Goal: Information Seeking & Learning: Compare options

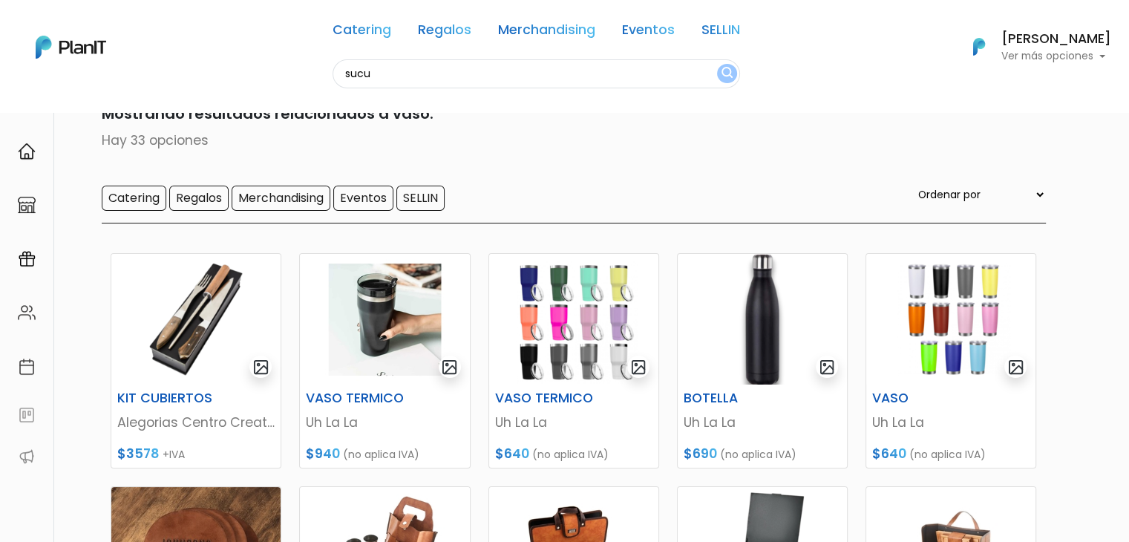
type input "sucu"
click at [717, 64] on button "submit" at bounding box center [727, 73] width 20 height 19
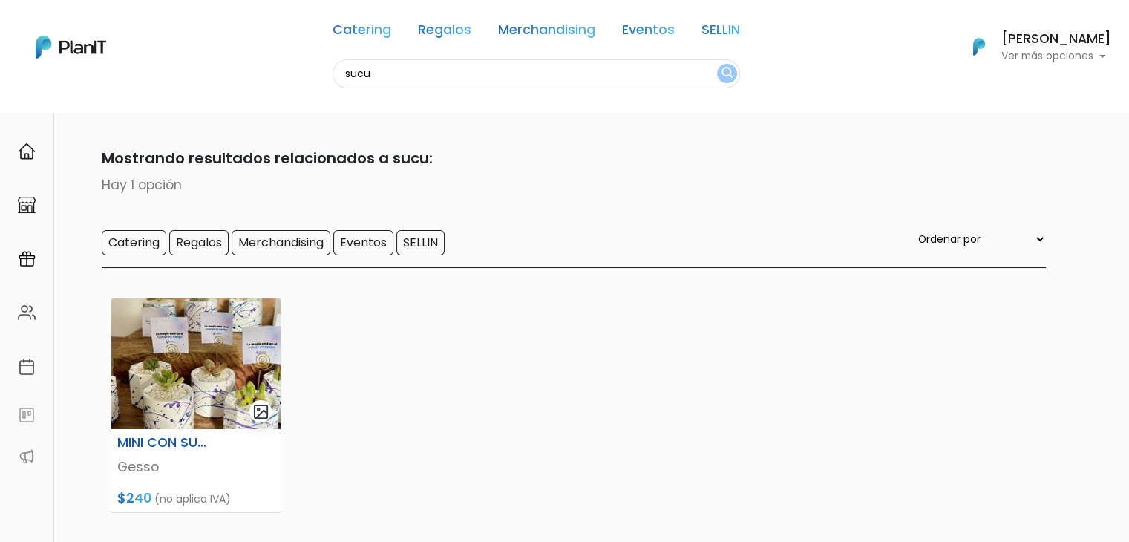
drag, startPoint x: 398, startPoint y: 76, endPoint x: 330, endPoint y: 73, distance: 67.6
click at [332, 73] on input "sucu" at bounding box center [535, 73] width 407 height 29
click at [734, 29] on link "SELLIN" at bounding box center [720, 33] width 39 height 18
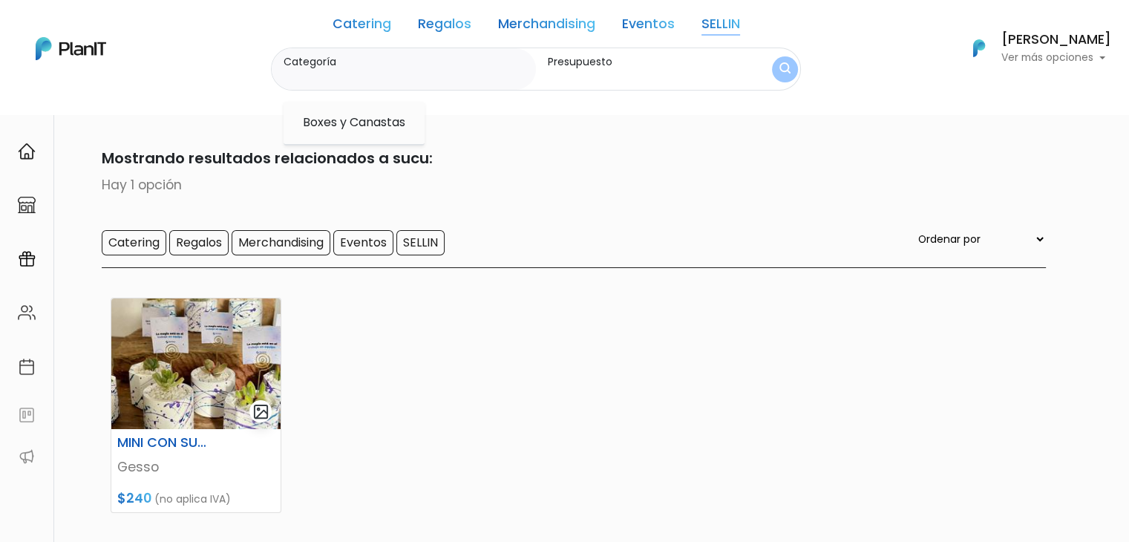
click at [377, 118] on option "Boxes y Canastas" at bounding box center [353, 123] width 105 height 19
type input "Boxes y Canastas"
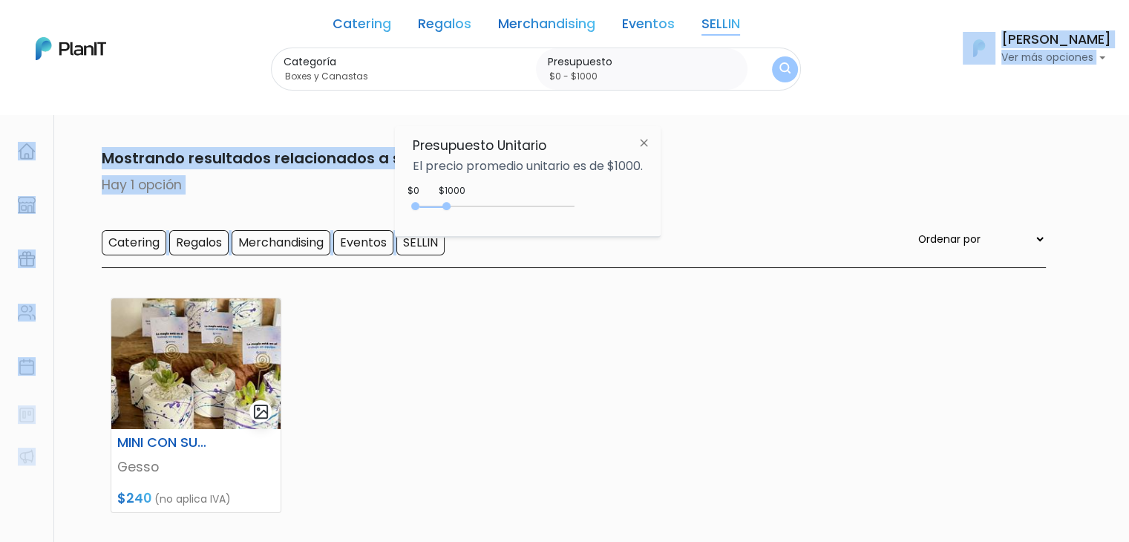
drag, startPoint x: 439, startPoint y: 197, endPoint x: 691, endPoint y: 206, distance: 251.8
click at [691, 206] on body "Catering Regalos Merchandising Eventos SELLIN sucu Catering Regalos Merchandisi…" at bounding box center [564, 271] width 1129 height 542
drag, startPoint x: 449, startPoint y: 204, endPoint x: 677, endPoint y: 229, distance: 229.2
click at [677, 229] on body "Catering Regalos Merchandising Eventos SELLIN sucu Catering Regalos Merchandisi…" at bounding box center [564, 271] width 1129 height 542
type input "$0 - Más de $5000"
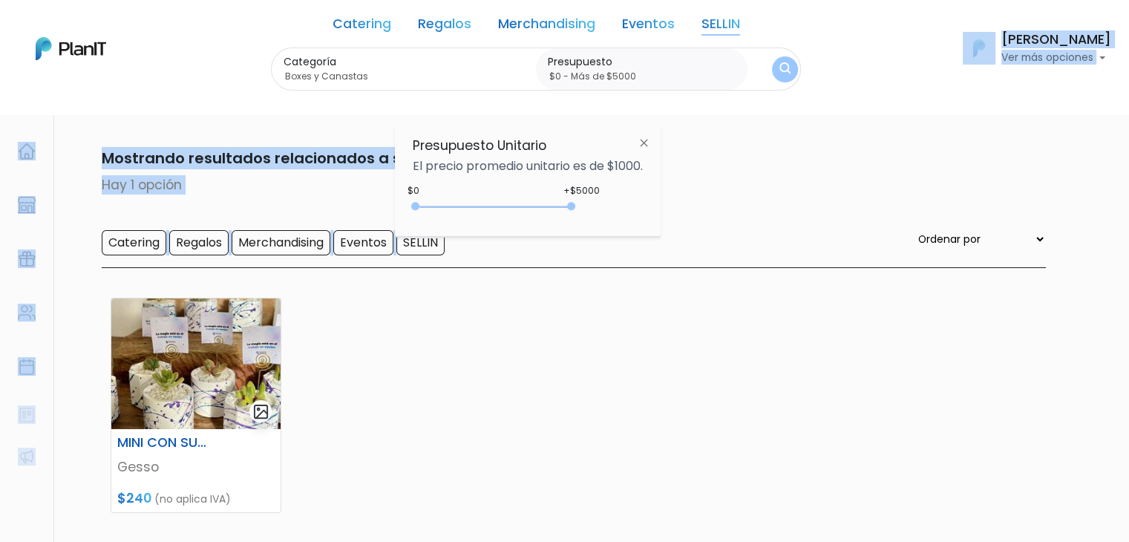
click at [779, 68] on img "submit" at bounding box center [784, 69] width 11 height 14
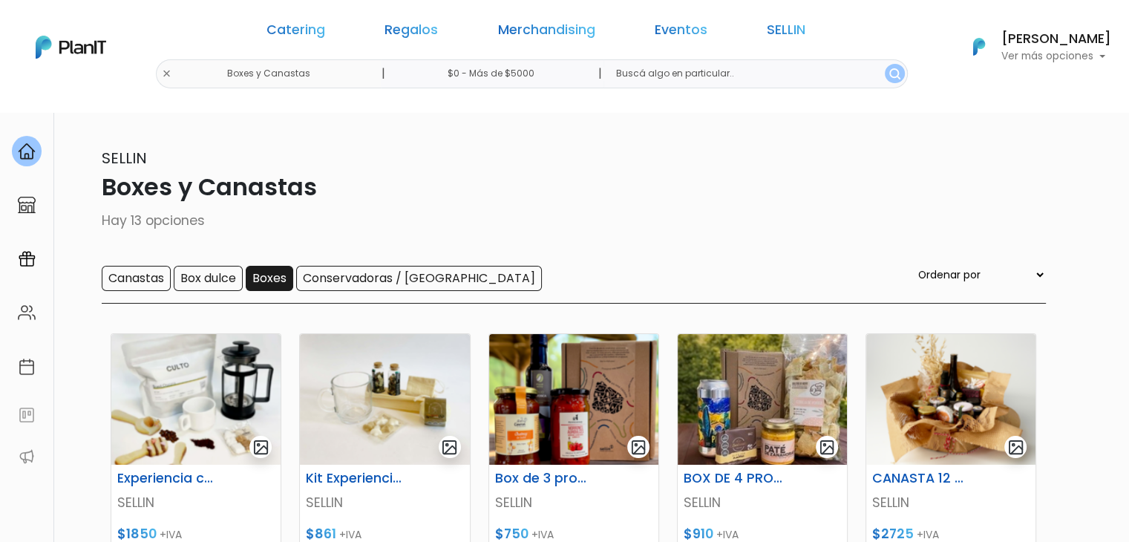
click at [258, 275] on input "Boxes" at bounding box center [269, 278] width 47 height 25
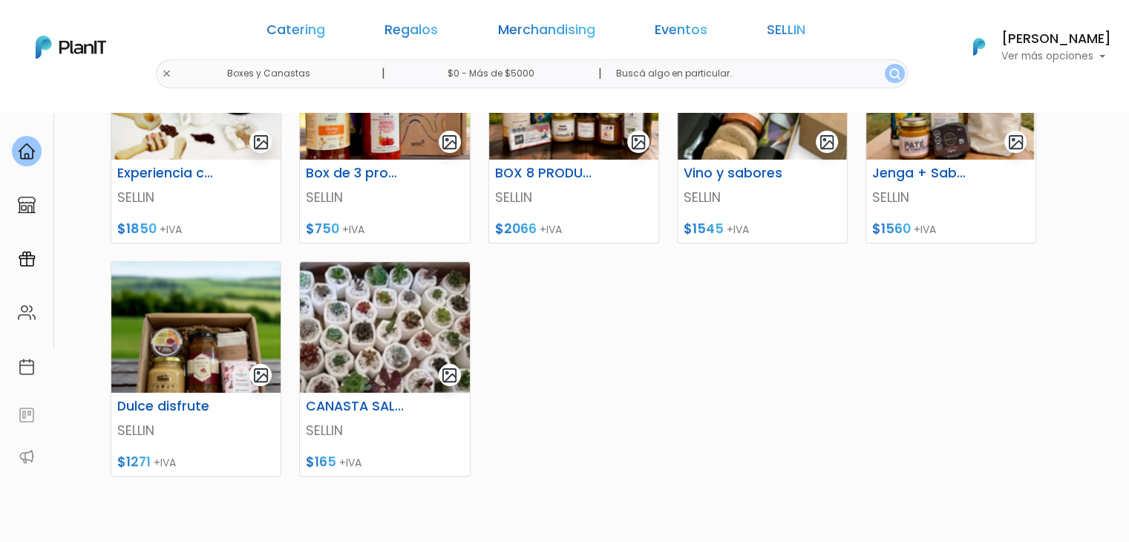
scroll to position [304, 0]
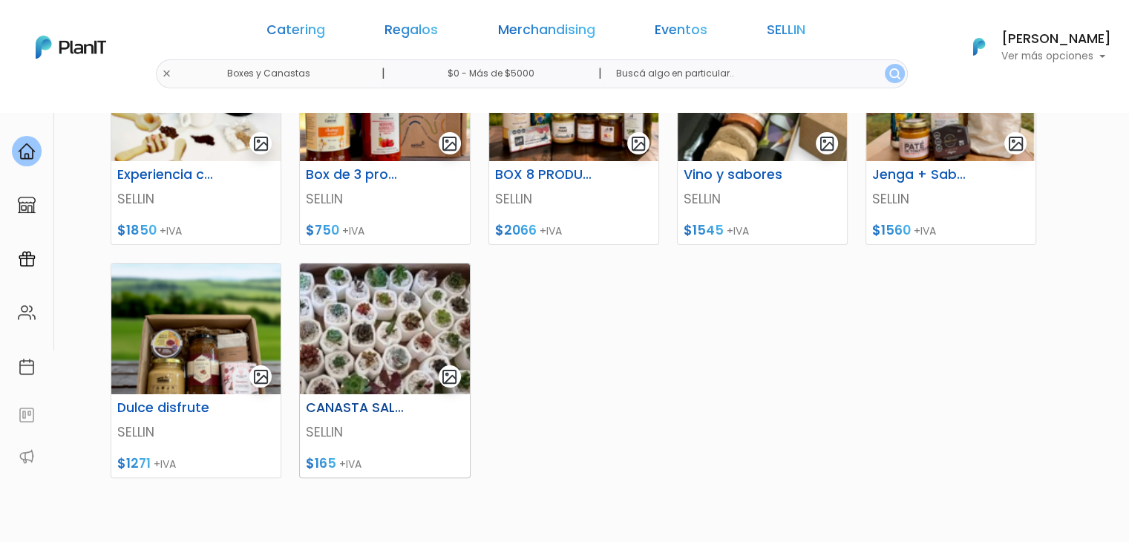
click at [378, 293] on img at bounding box center [384, 328] width 169 height 131
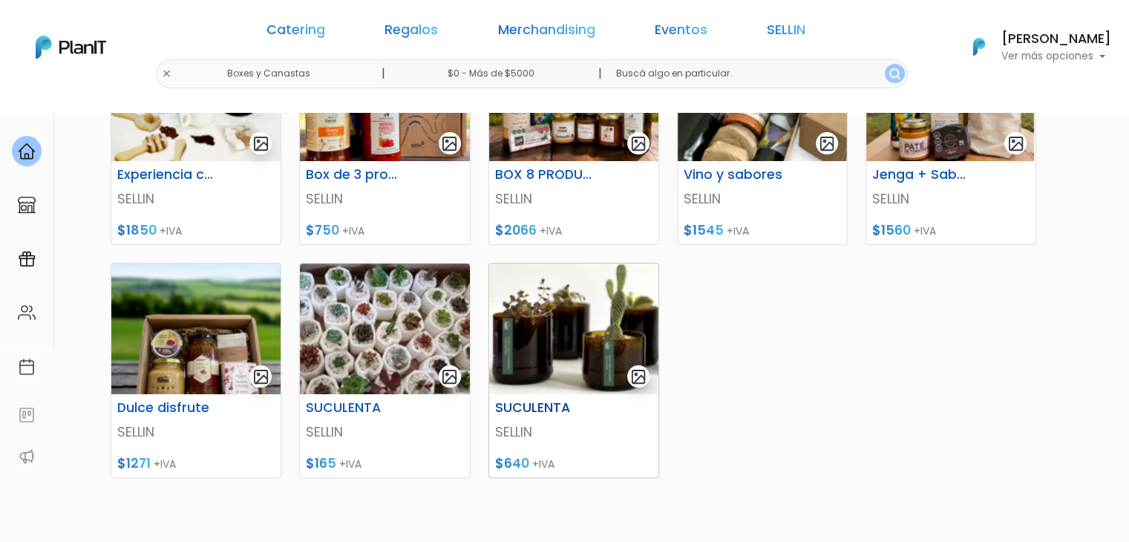
click at [522, 354] on img at bounding box center [573, 328] width 169 height 131
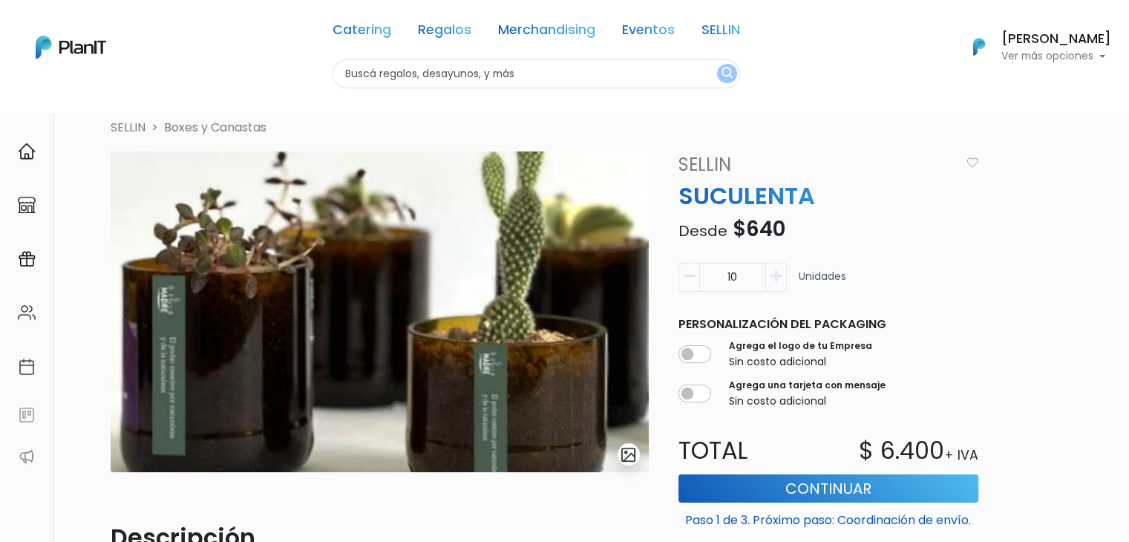
scroll to position [10, 0]
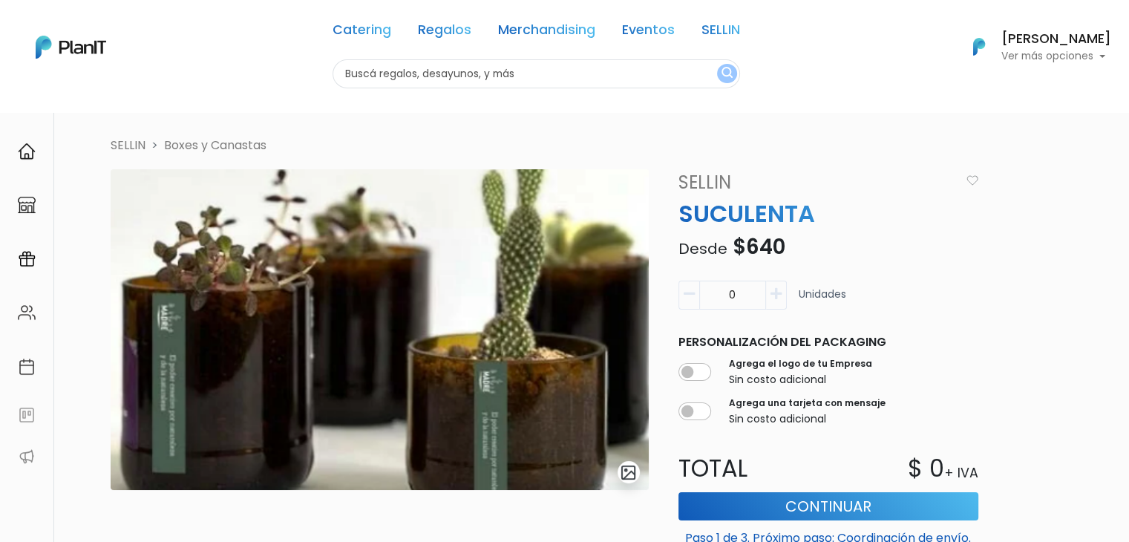
click at [409, 78] on input "text" at bounding box center [535, 73] width 407 height 29
type input "mouse"
click at [717, 64] on button "submit" at bounding box center [727, 73] width 20 height 19
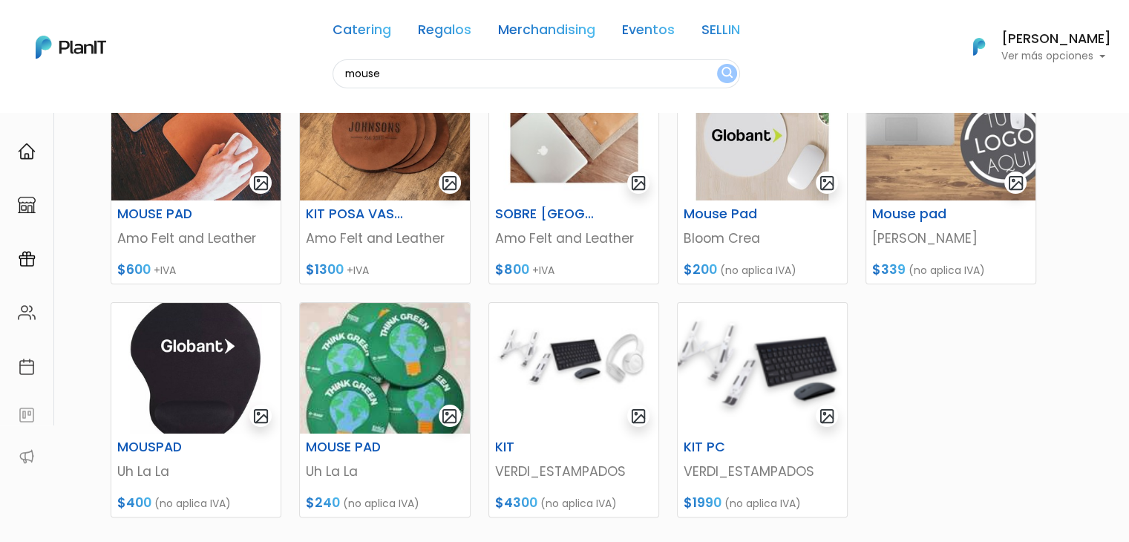
scroll to position [241, 0]
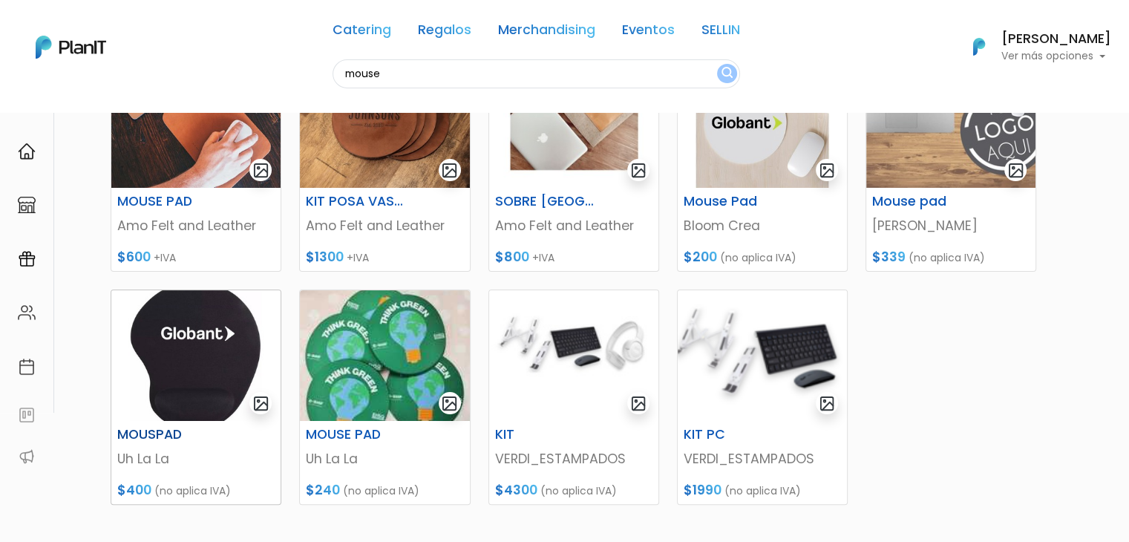
click at [162, 333] on img at bounding box center [195, 355] width 169 height 131
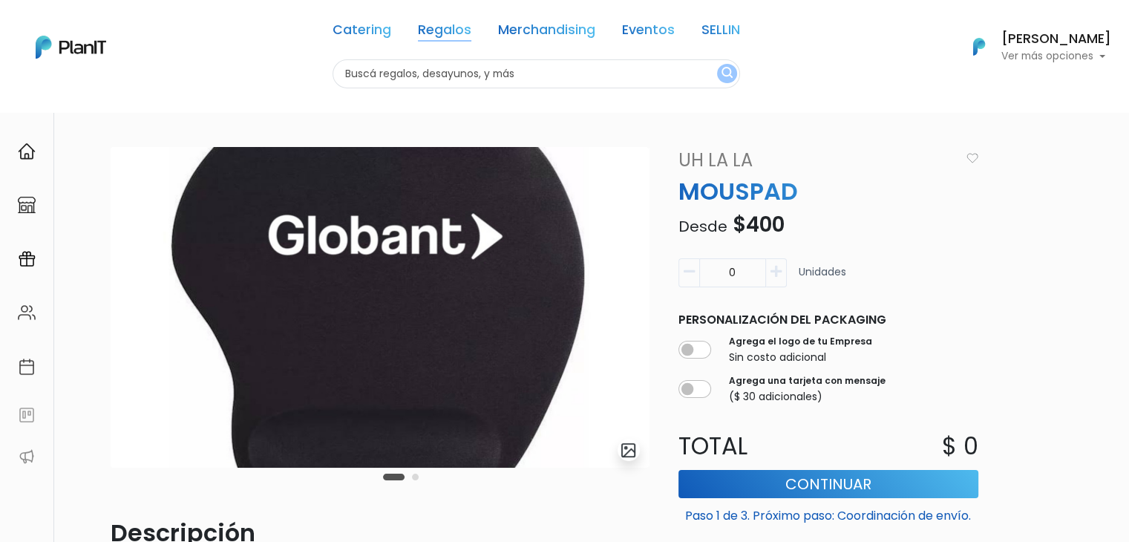
click at [447, 27] on link "Regalos" at bounding box center [444, 33] width 53 height 18
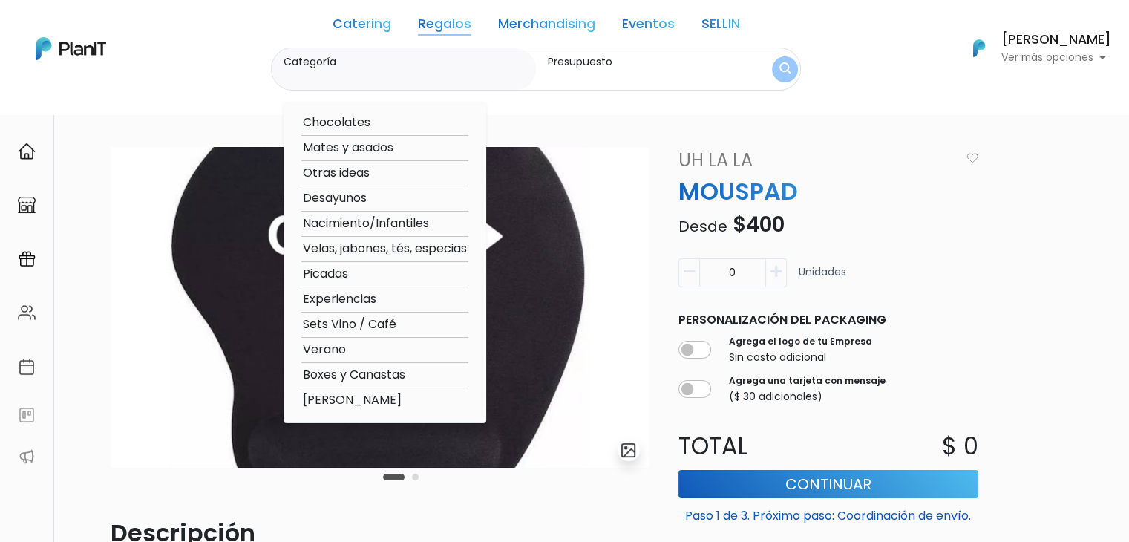
click at [362, 353] on option "Verano" at bounding box center [384, 350] width 167 height 19
type input "Verano"
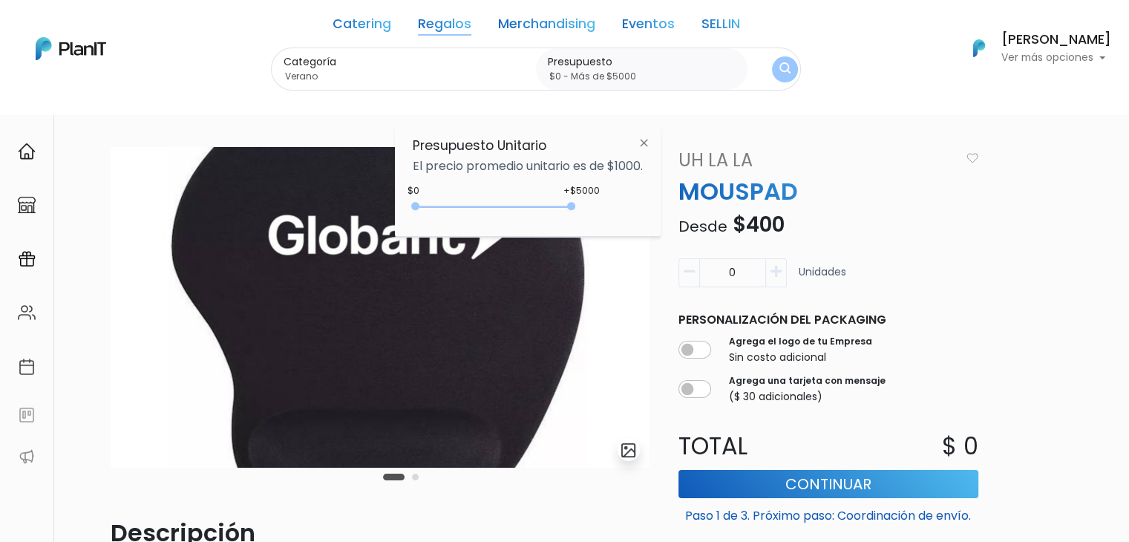
type input "$0 - Más de $5000"
drag, startPoint x: 441, startPoint y: 206, endPoint x: 644, endPoint y: 206, distance: 203.3
click at [643, 206] on div "+$5000 $0 0 : 5000 0 5000 0,5000" at bounding box center [528, 209] width 230 height 30
click at [771, 69] on button "submit" at bounding box center [785, 69] width 28 height 28
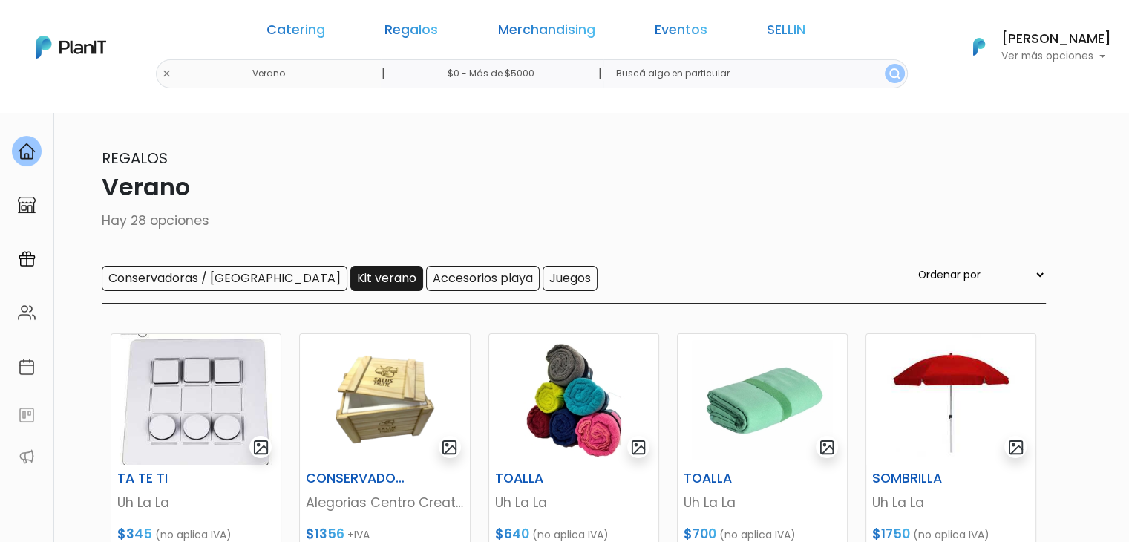
click at [350, 274] on input "Kit verano" at bounding box center [386, 278] width 73 height 25
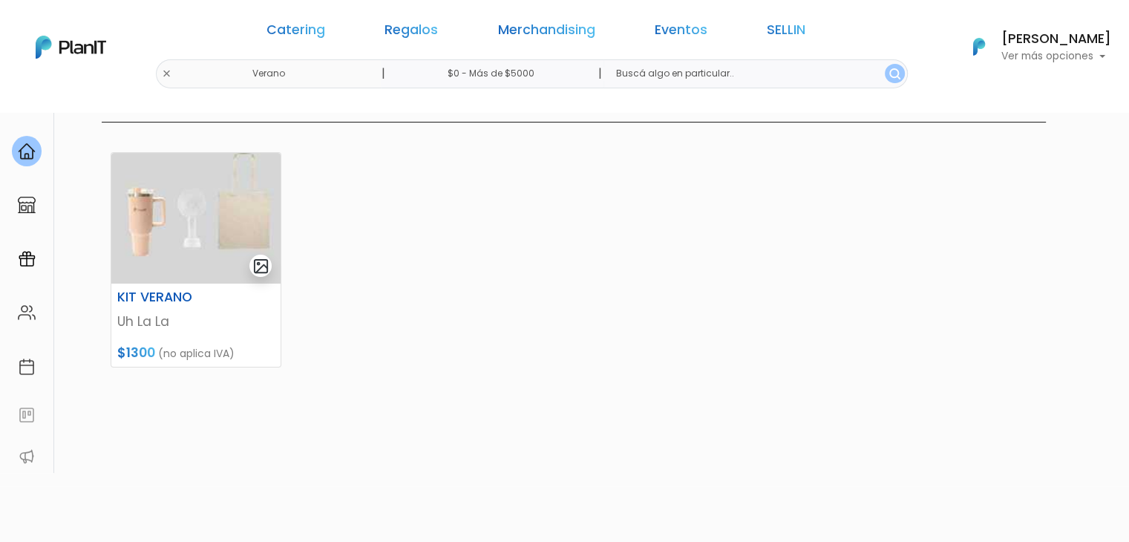
scroll to position [192, 0]
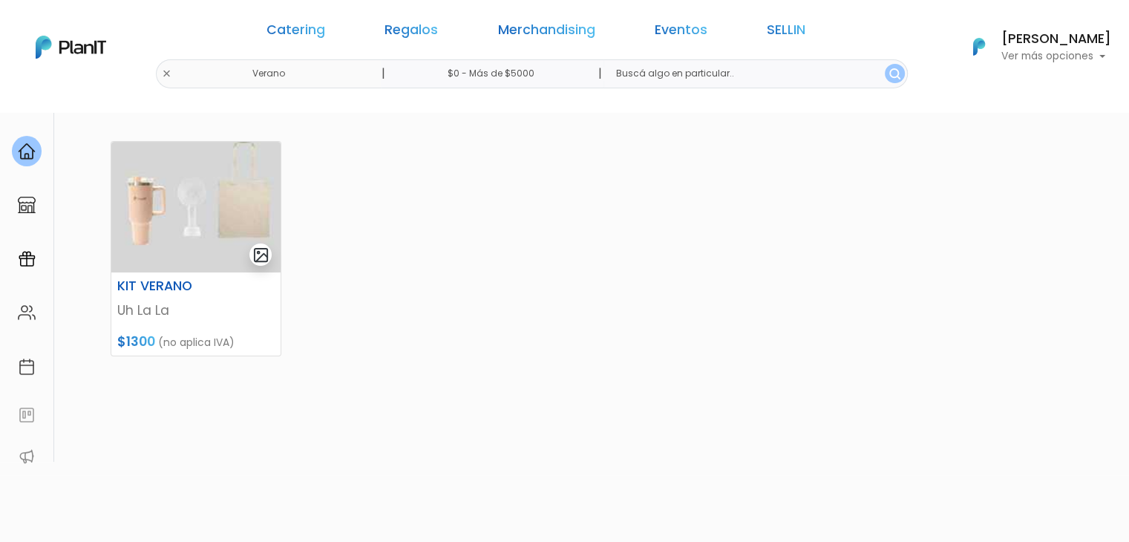
drag, startPoint x: 1139, startPoint y: 125, endPoint x: 1139, endPoint y: 253, distance: 128.4
click at [1128, 253] on html "Catering Regalos Merchandising Eventos SELLIN Verano | $0 - Más de $5000 | Cate…" at bounding box center [564, 79] width 1129 height 542
click at [168, 179] on img at bounding box center [195, 203] width 169 height 131
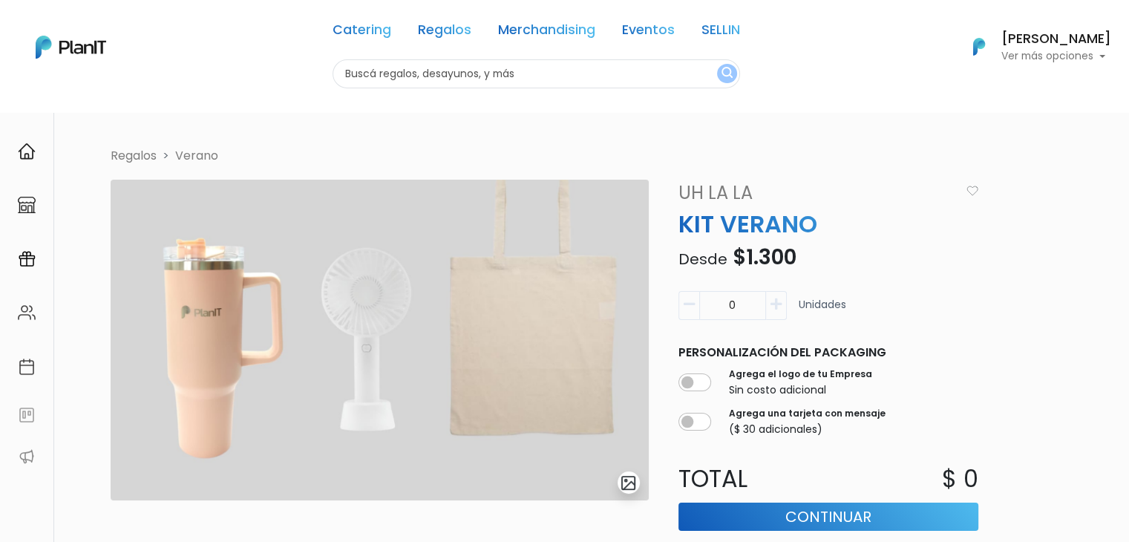
click at [422, 72] on input "text" at bounding box center [535, 73] width 407 height 29
type input "toalla"
click at [717, 64] on button "submit" at bounding box center [727, 73] width 20 height 19
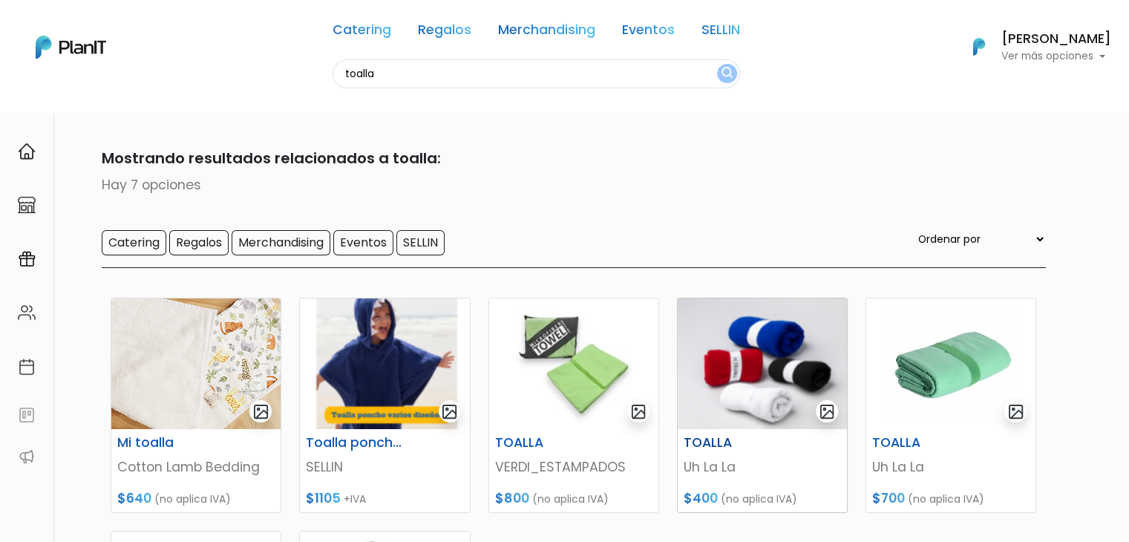
click at [733, 382] on img at bounding box center [762, 363] width 169 height 131
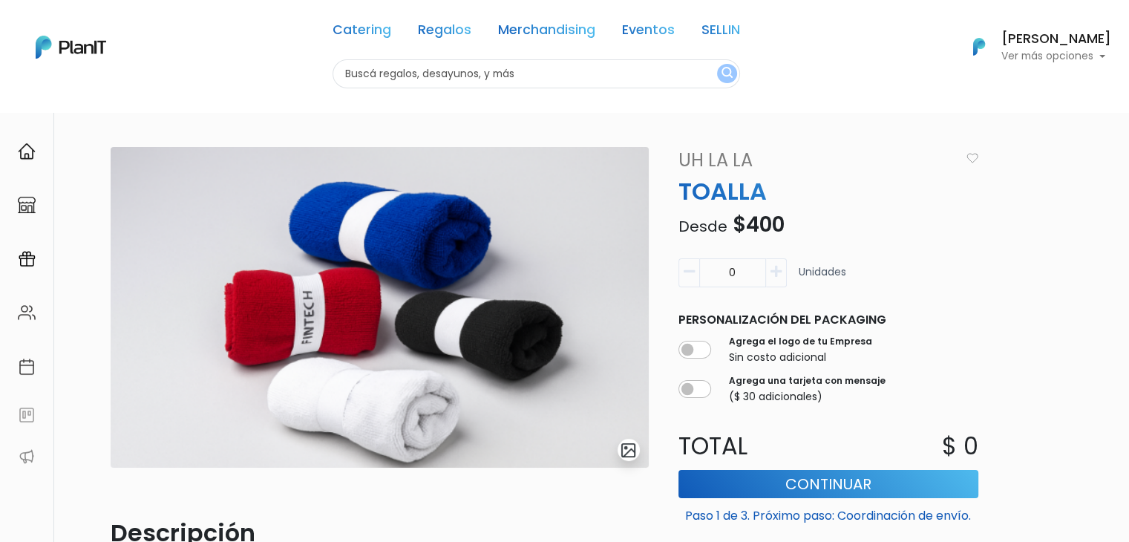
scroll to position [341, 0]
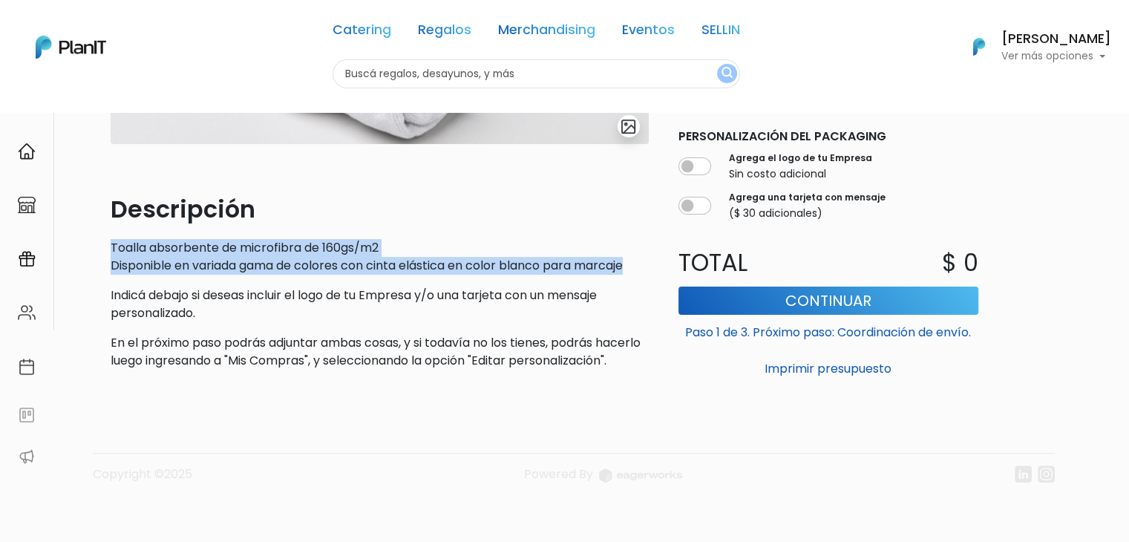
drag, startPoint x: 107, startPoint y: 225, endPoint x: 652, endPoint y: 247, distance: 545.2
click at [652, 247] on div "slide 1 of 1 Descripción Toalla absorbente de microfibra de 160gs/m2 Disponible…" at bounding box center [380, 102] width 556 height 558
copy p "Toalla absorbente de microfibra de 160gs/m2 Disponible en variada gama de color…"
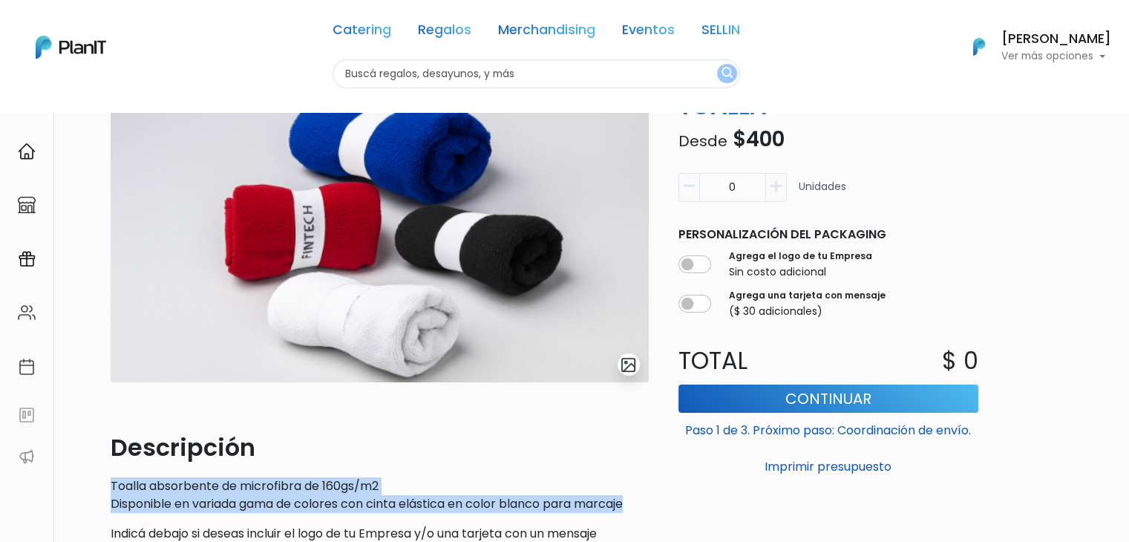
scroll to position [81, 0]
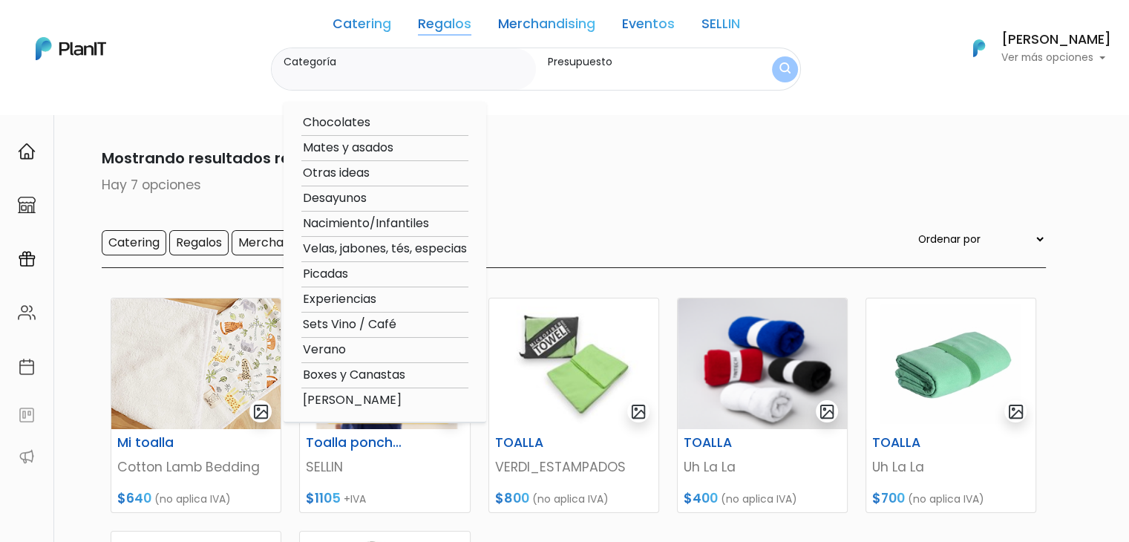
click at [342, 352] on option "Verano" at bounding box center [384, 350] width 167 height 19
type input "Verano"
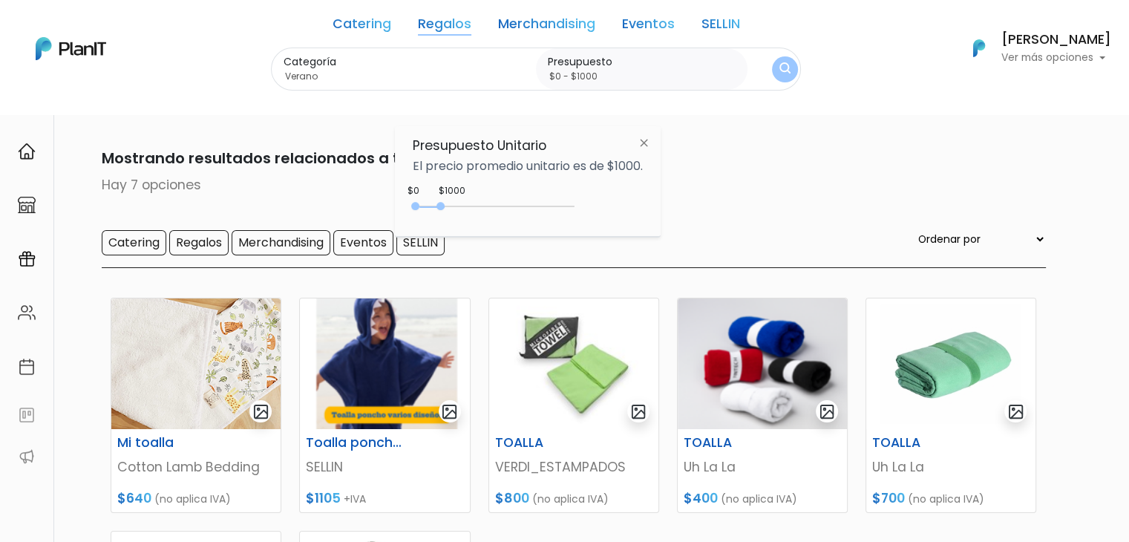
drag, startPoint x: 444, startPoint y: 206, endPoint x: 614, endPoint y: 203, distance: 170.7
click at [614, 203] on div "$1000 $0 0 : 800 0 800 0,800" at bounding box center [528, 209] width 230 height 30
type input "$0 - Más de $5000"
click at [780, 73] on img "submit" at bounding box center [784, 69] width 11 height 14
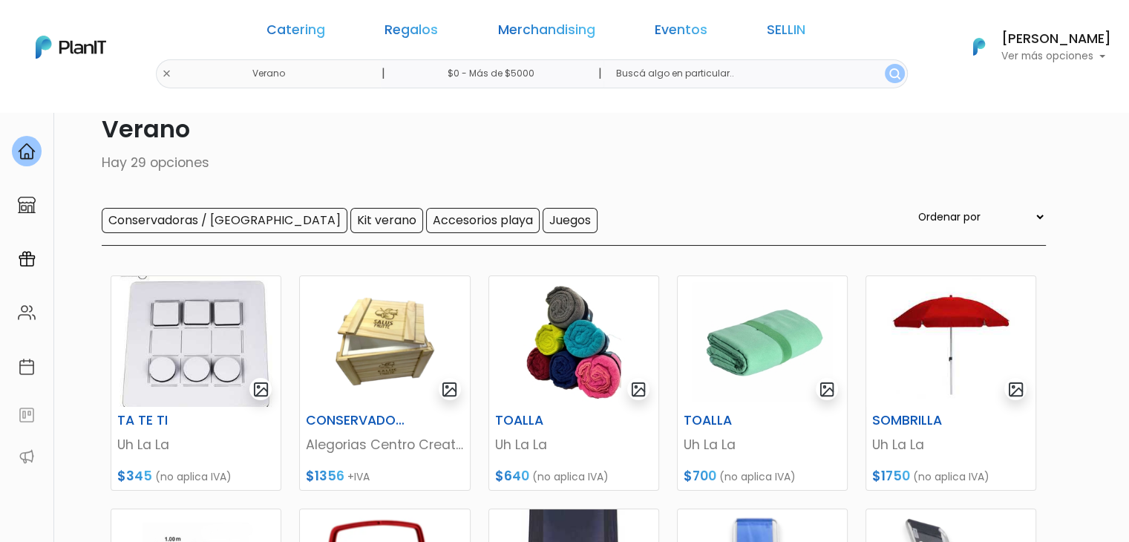
scroll to position [61, 0]
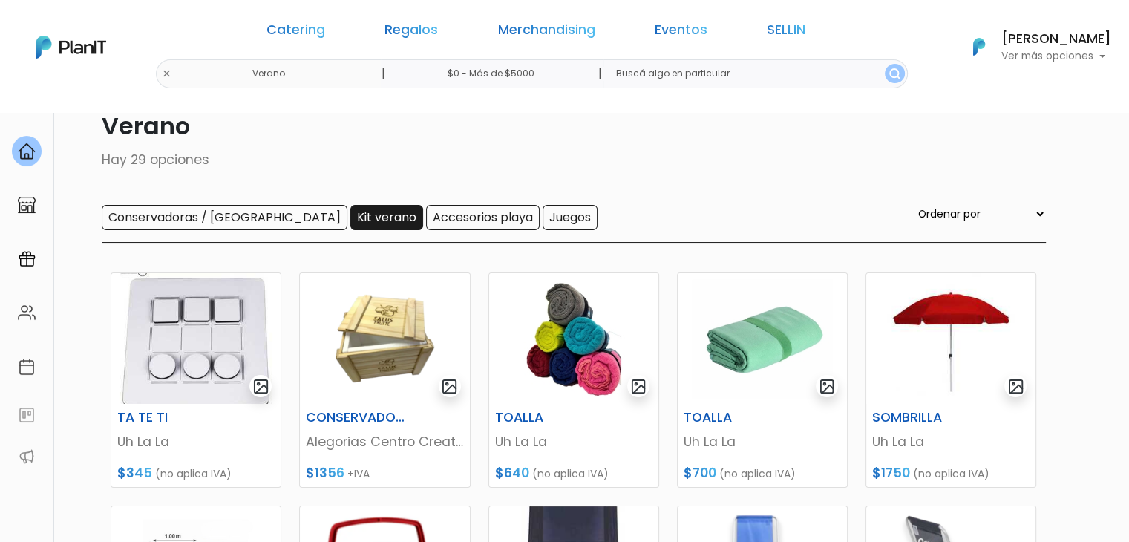
click at [350, 226] on input "Kit verano" at bounding box center [386, 217] width 73 height 25
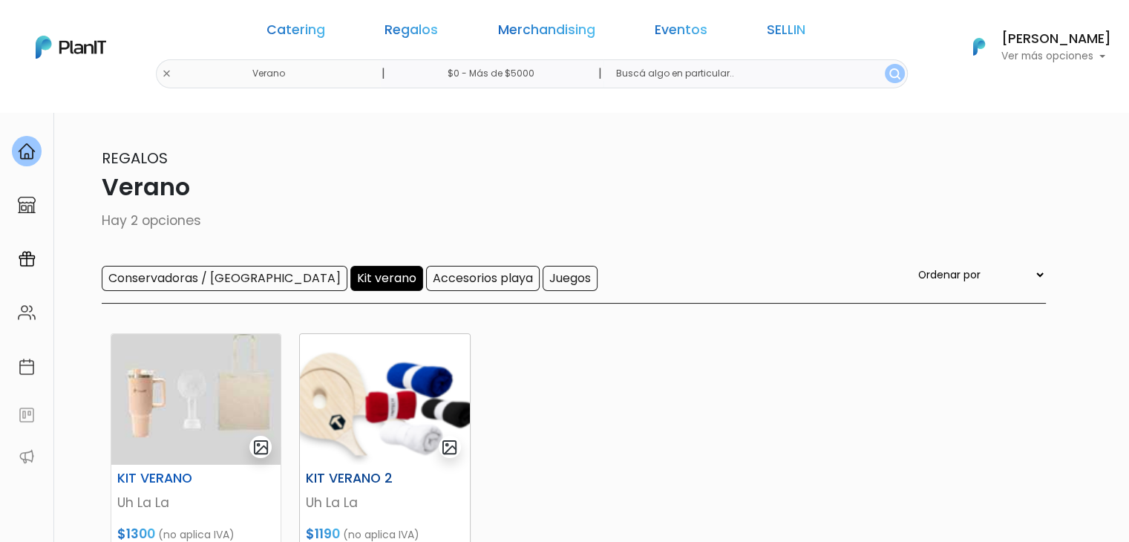
click at [365, 393] on img at bounding box center [384, 399] width 169 height 131
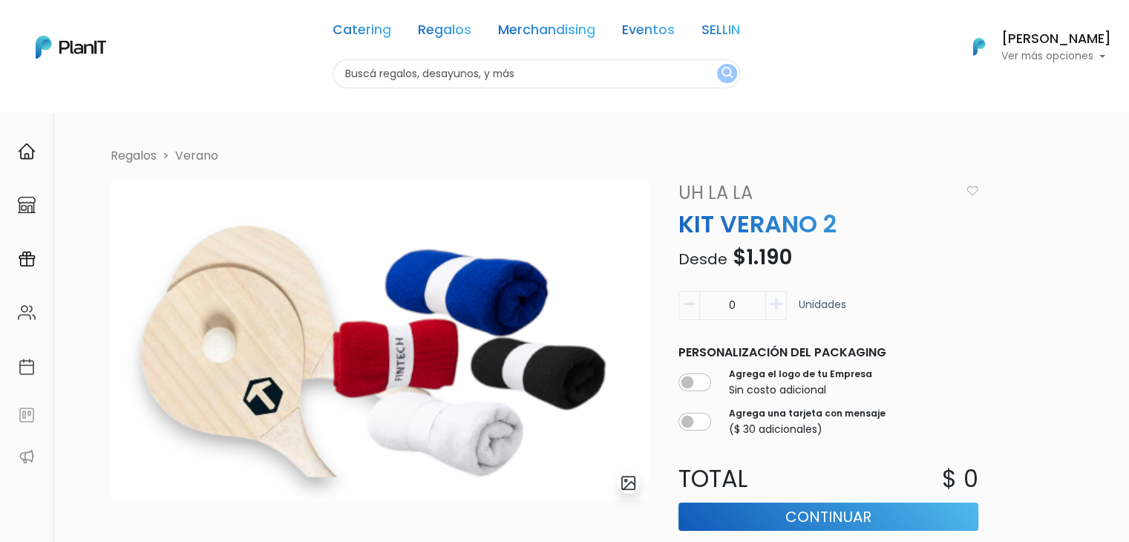
click at [445, 82] on input "text" at bounding box center [535, 73] width 407 height 29
click at [445, 82] on input "v" at bounding box center [535, 73] width 407 height 29
type input "vaso"
click at [717, 64] on button "submit" at bounding box center [727, 73] width 20 height 19
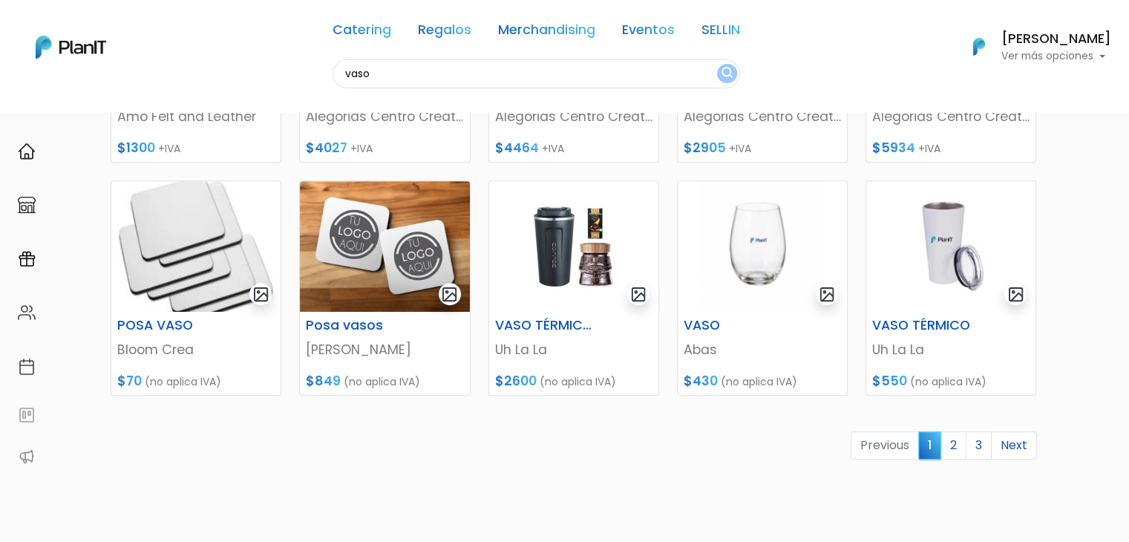
click at [932, 280] on img at bounding box center [950, 246] width 169 height 131
click at [949, 445] on link "2" at bounding box center [953, 445] width 26 height 28
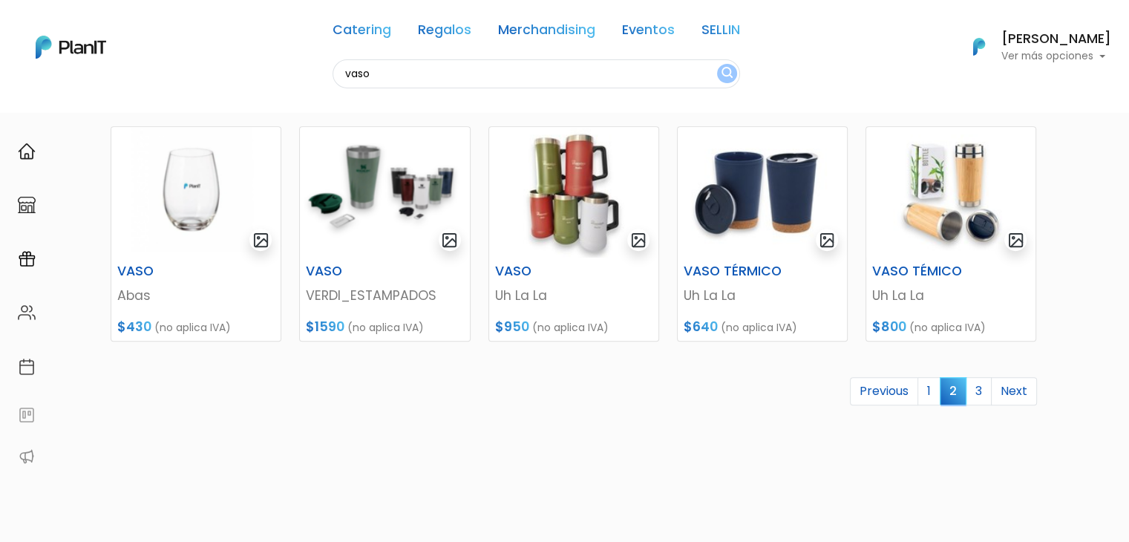
scroll to position [668, 0]
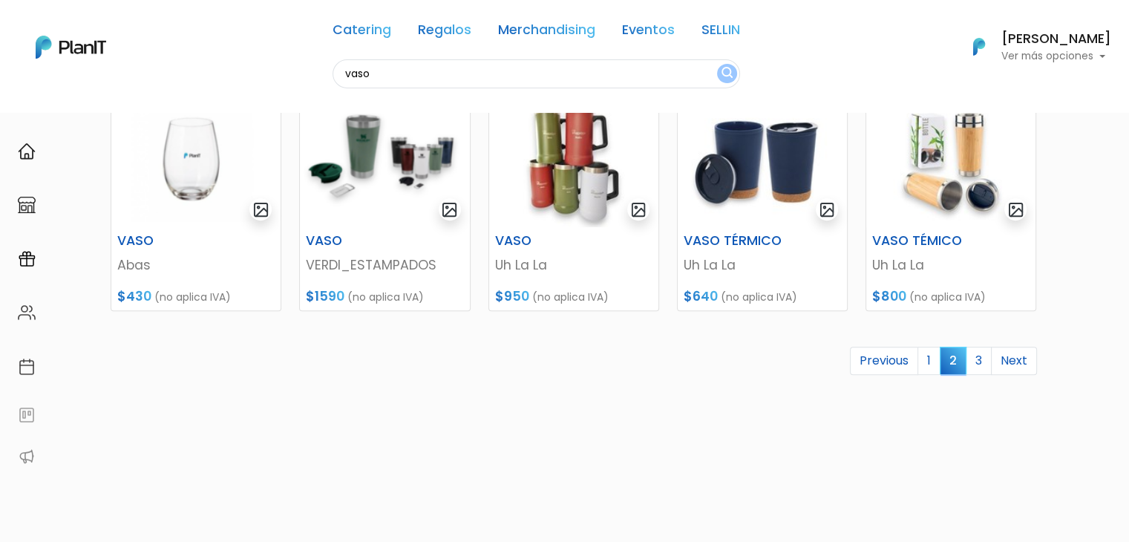
drag, startPoint x: 1139, startPoint y: 140, endPoint x: 1138, endPoint y: 413, distance: 272.4
click at [989, 361] on link "3" at bounding box center [979, 361] width 26 height 28
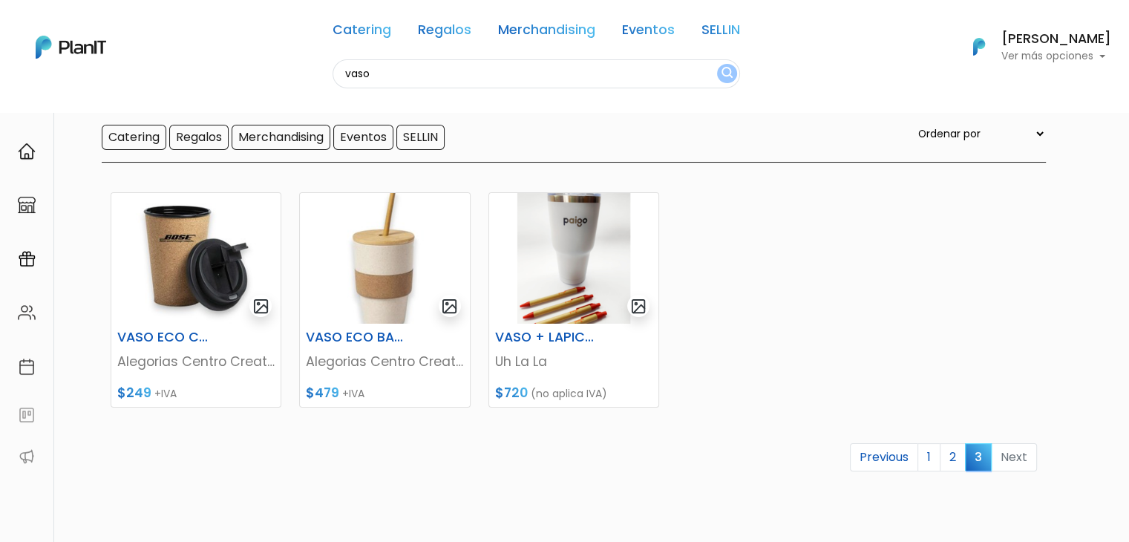
scroll to position [102, 0]
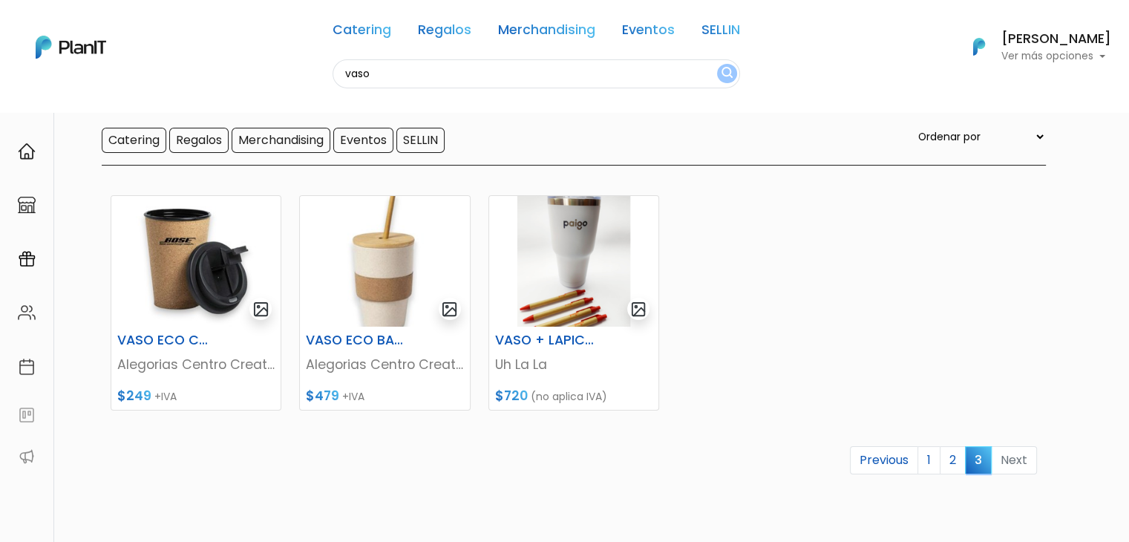
drag, startPoint x: 0, startPoint y: 0, endPoint x: 1133, endPoint y: 194, distance: 1149.7
click at [1128, 194] on html "Catering Regalos Merchandising Eventos SELLIN vaso Catering Regalos Merchandisi…" at bounding box center [564, 169] width 1129 height 542
click at [950, 454] on link "2" at bounding box center [953, 460] width 26 height 28
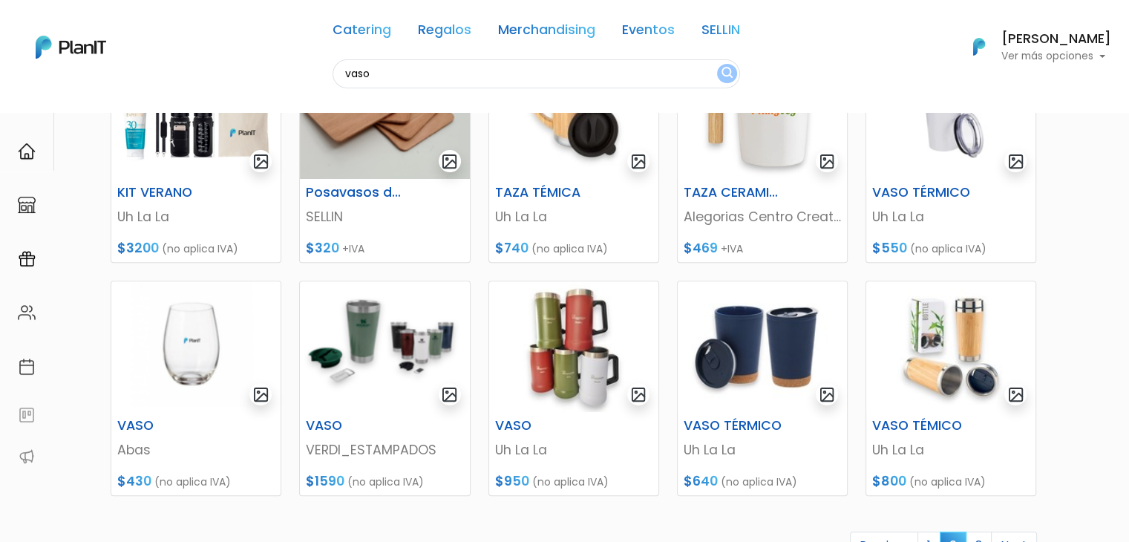
scroll to position [470, 0]
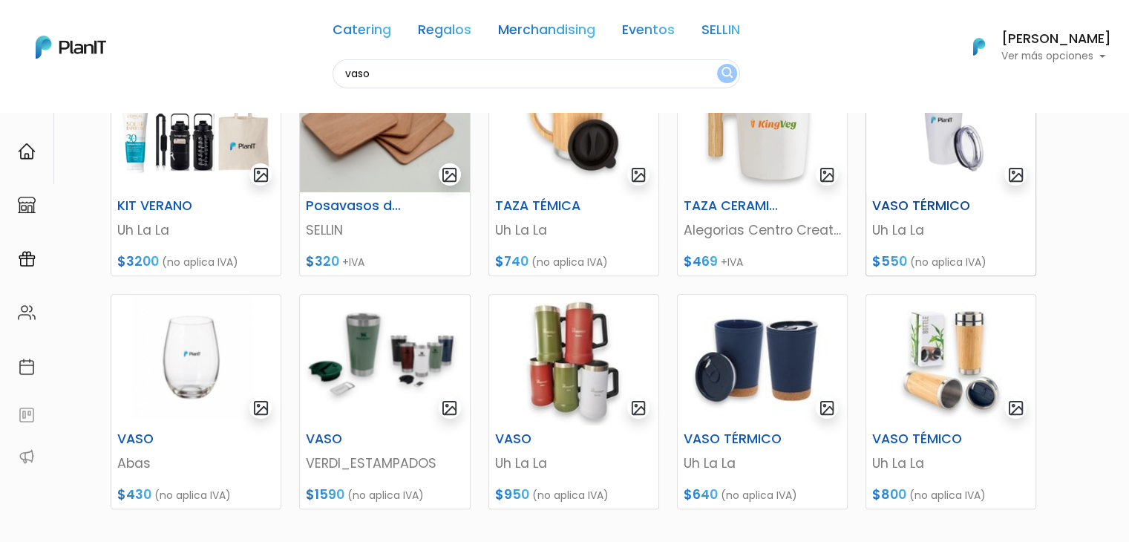
click at [927, 173] on img at bounding box center [950, 127] width 169 height 131
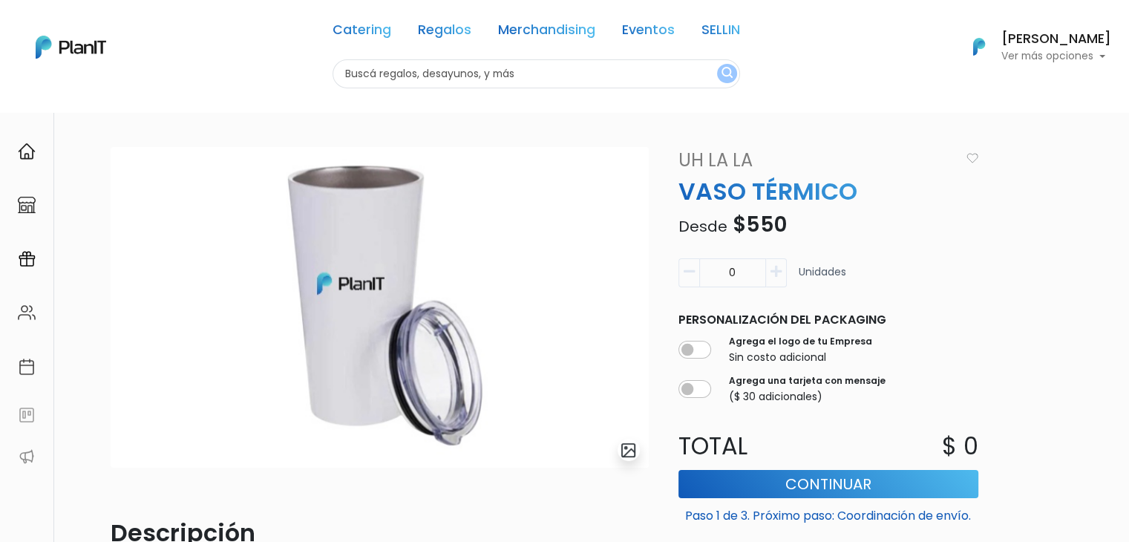
click at [738, 152] on link "Uh La La" at bounding box center [814, 160] width 291 height 27
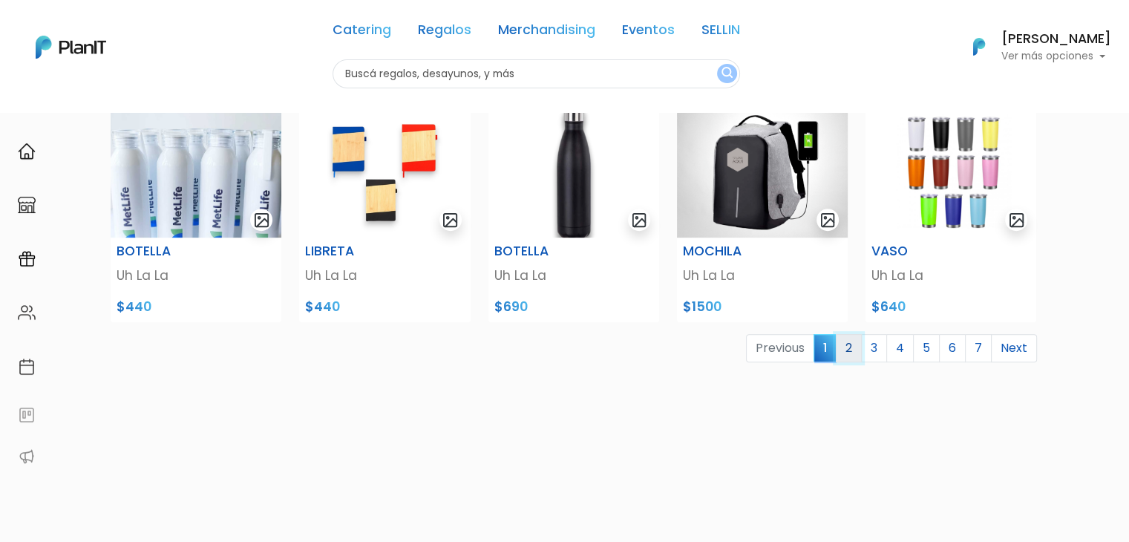
click at [847, 345] on link "2" at bounding box center [849, 348] width 26 height 28
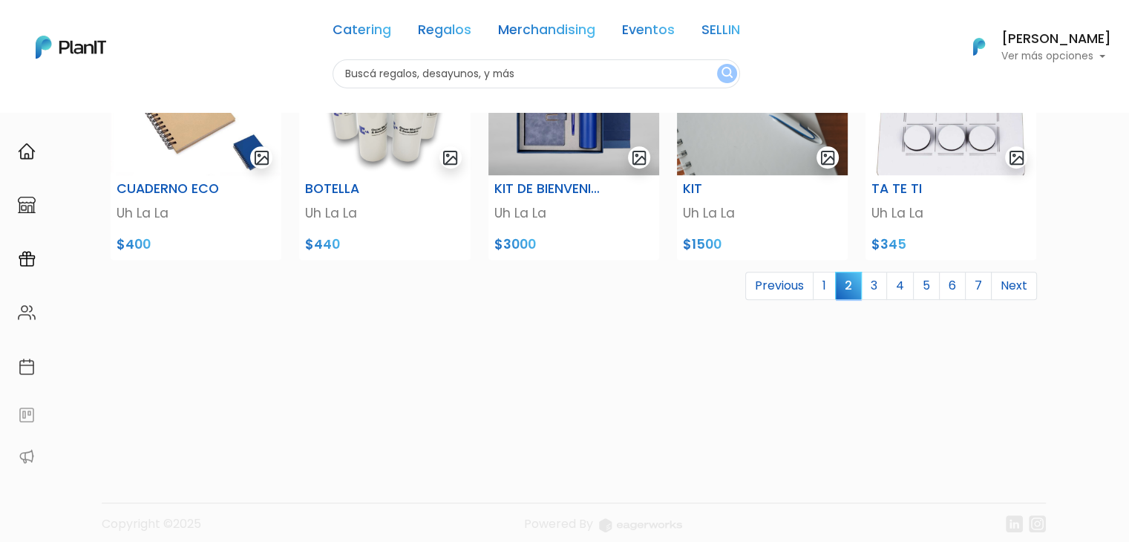
scroll to position [663, 0]
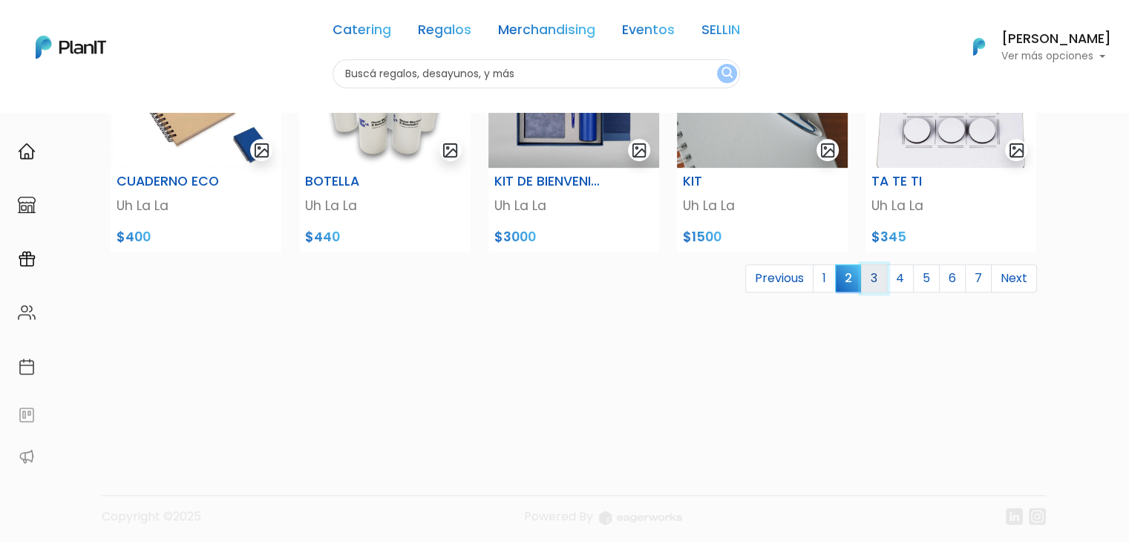
click at [876, 281] on link "3" at bounding box center [874, 278] width 26 height 28
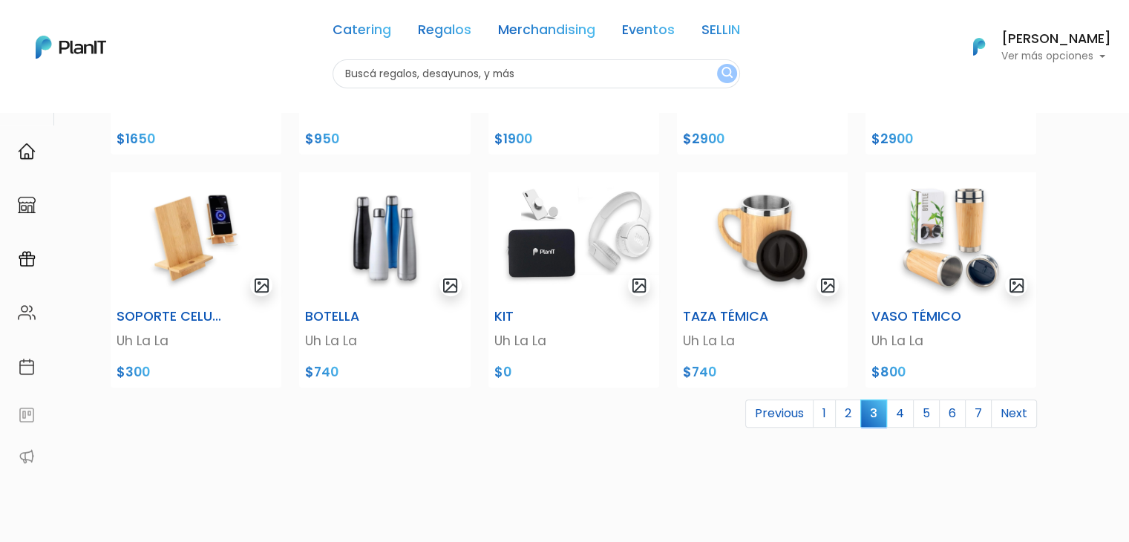
scroll to position [530, 0]
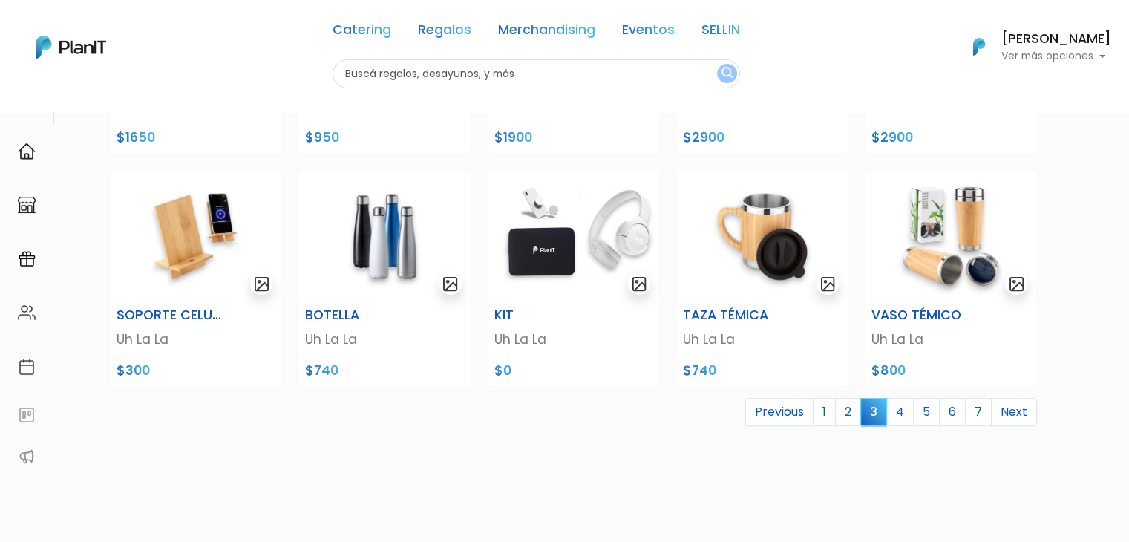
drag, startPoint x: 0, startPoint y: 0, endPoint x: 1139, endPoint y: 281, distance: 1173.4
click at [901, 410] on link "4" at bounding box center [899, 412] width 27 height 28
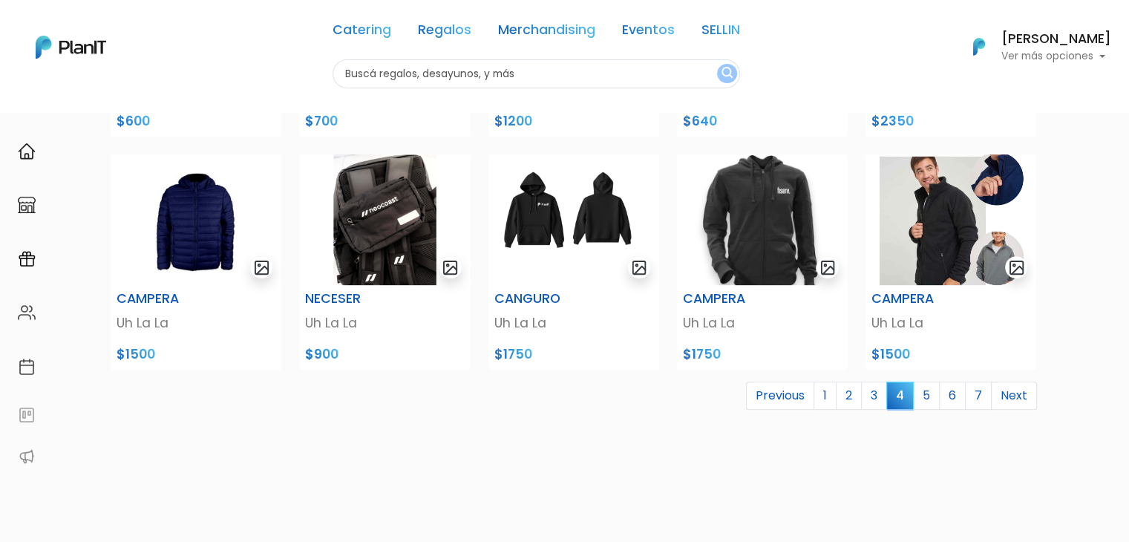
scroll to position [559, 0]
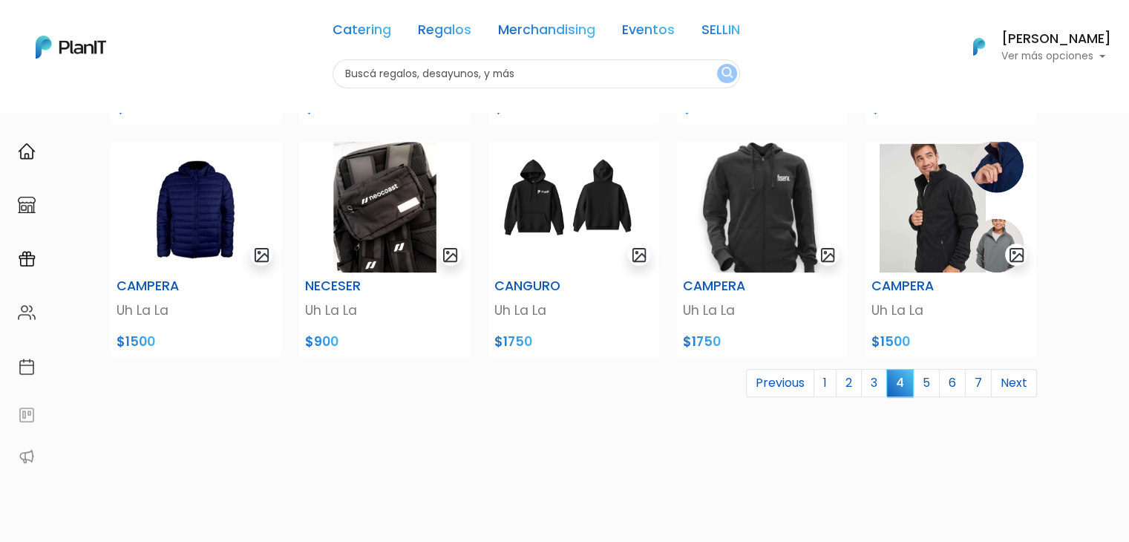
drag, startPoint x: 0, startPoint y: 0, endPoint x: 1139, endPoint y: 280, distance: 1173.0
click at [922, 381] on link "5" at bounding box center [926, 383] width 27 height 28
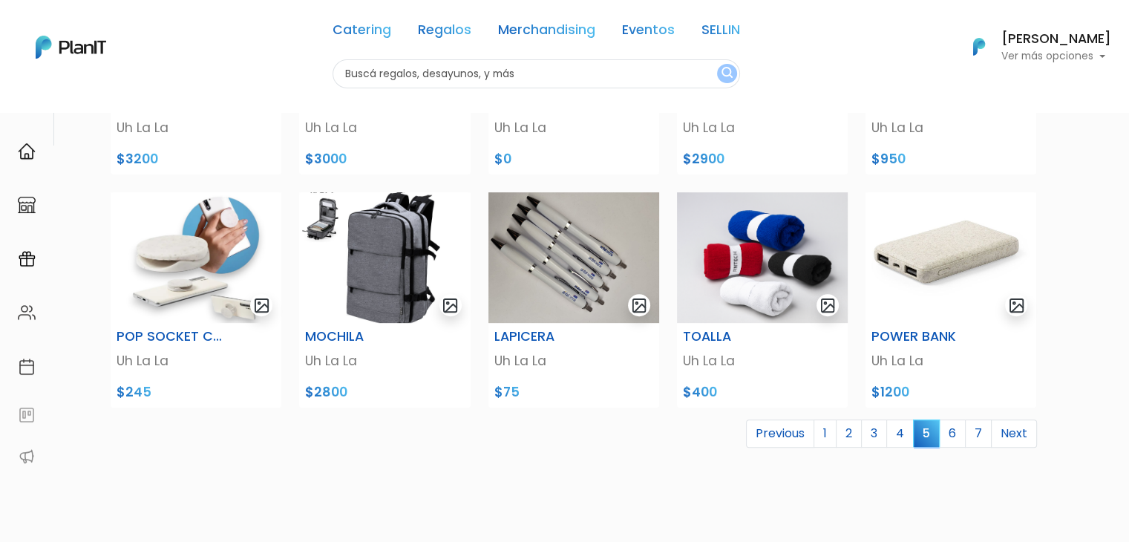
scroll to position [508, 0]
click at [947, 430] on link "6" at bounding box center [952, 434] width 27 height 28
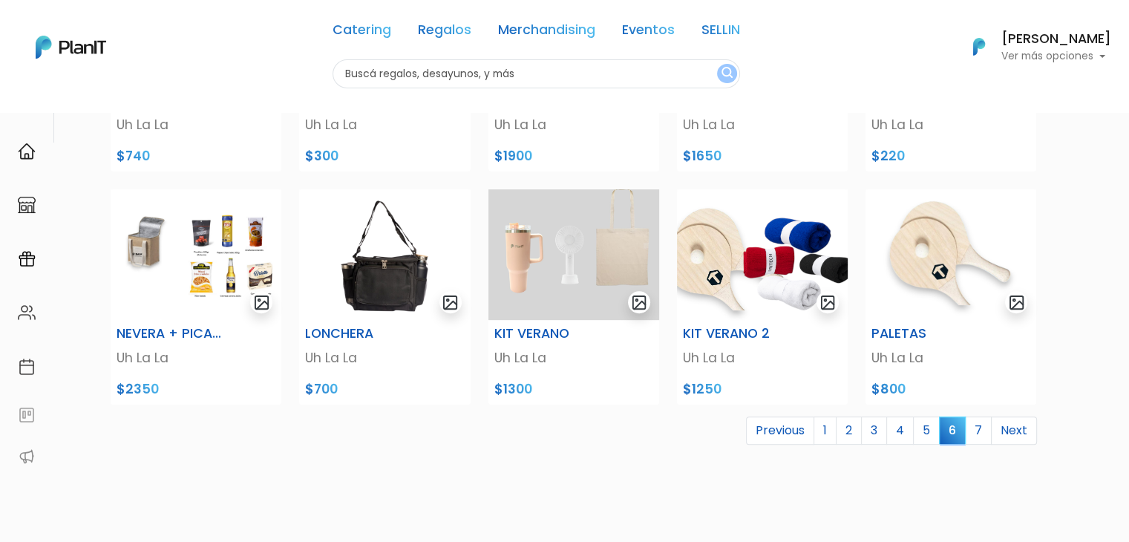
scroll to position [573, 0]
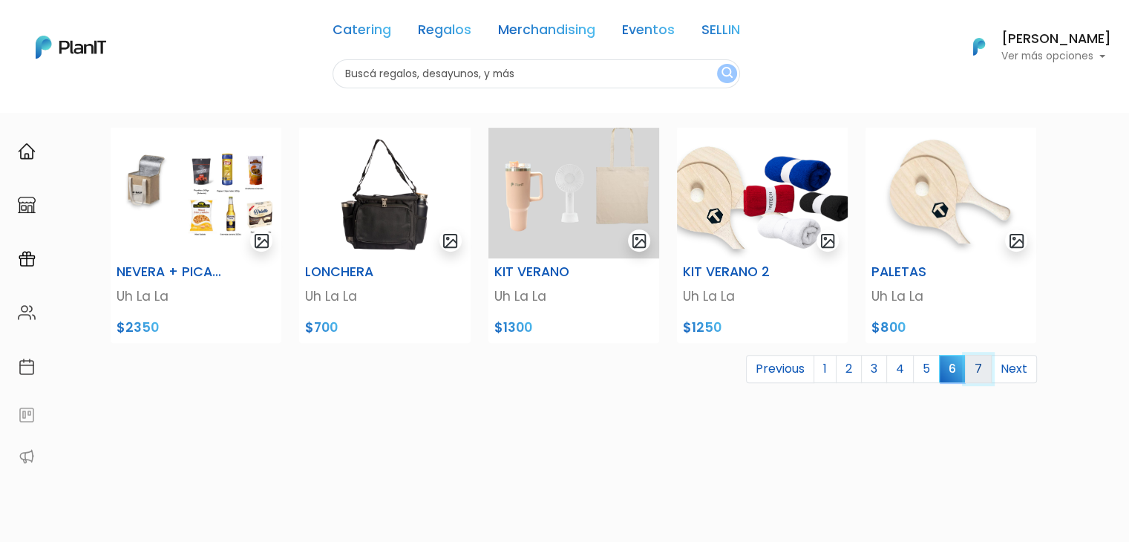
click at [986, 369] on link "7" at bounding box center [978, 369] width 27 height 28
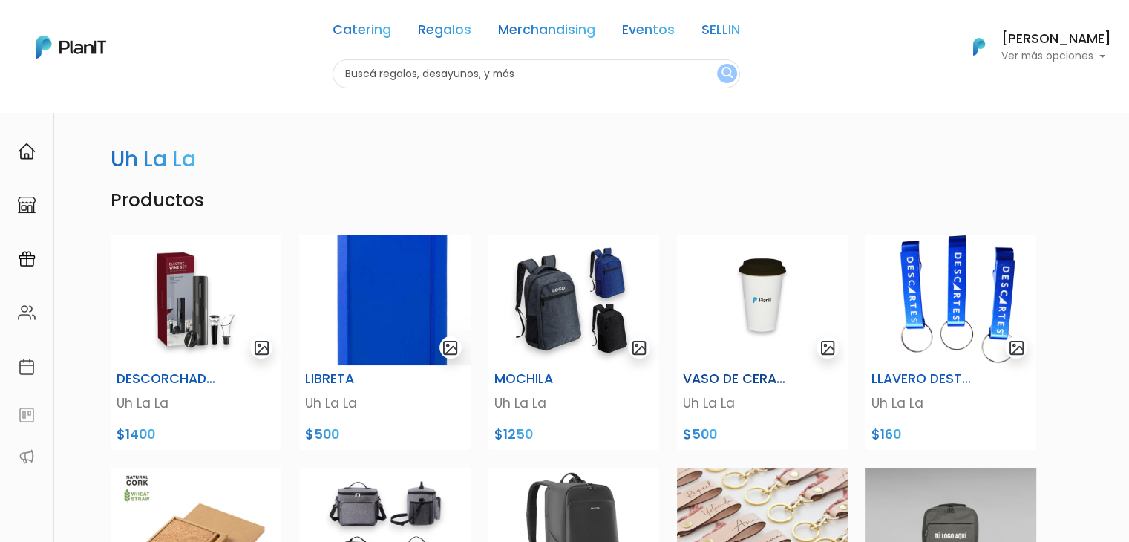
click at [751, 286] on img at bounding box center [762, 300] width 171 height 131
